Goal: Transaction & Acquisition: Purchase product/service

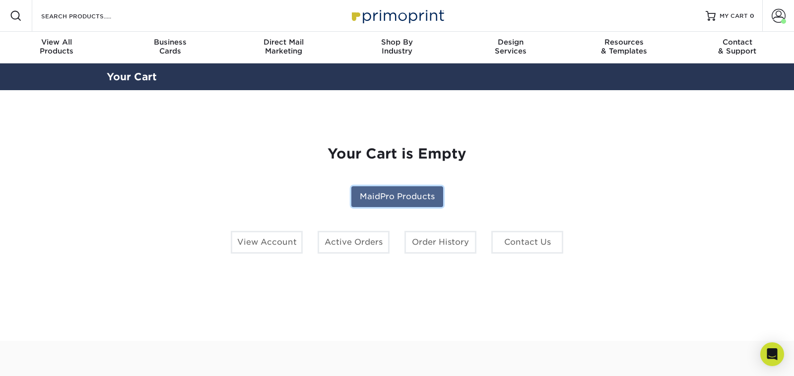
click at [418, 200] on link "MaidPro Products" at bounding box center [397, 197] width 92 height 21
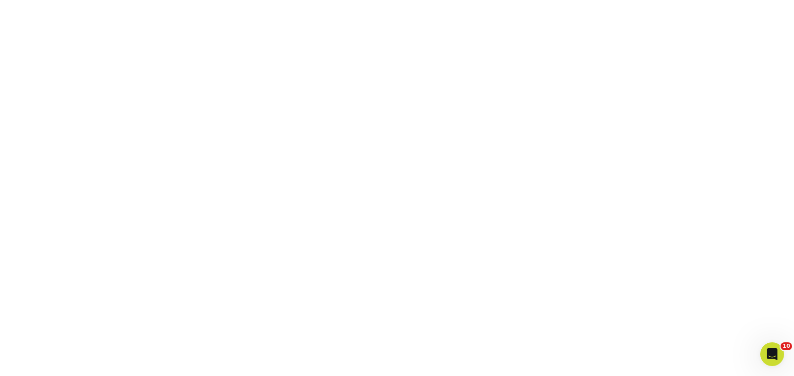
scroll to position [185, 0]
